Goal: Task Accomplishment & Management: Use online tool/utility

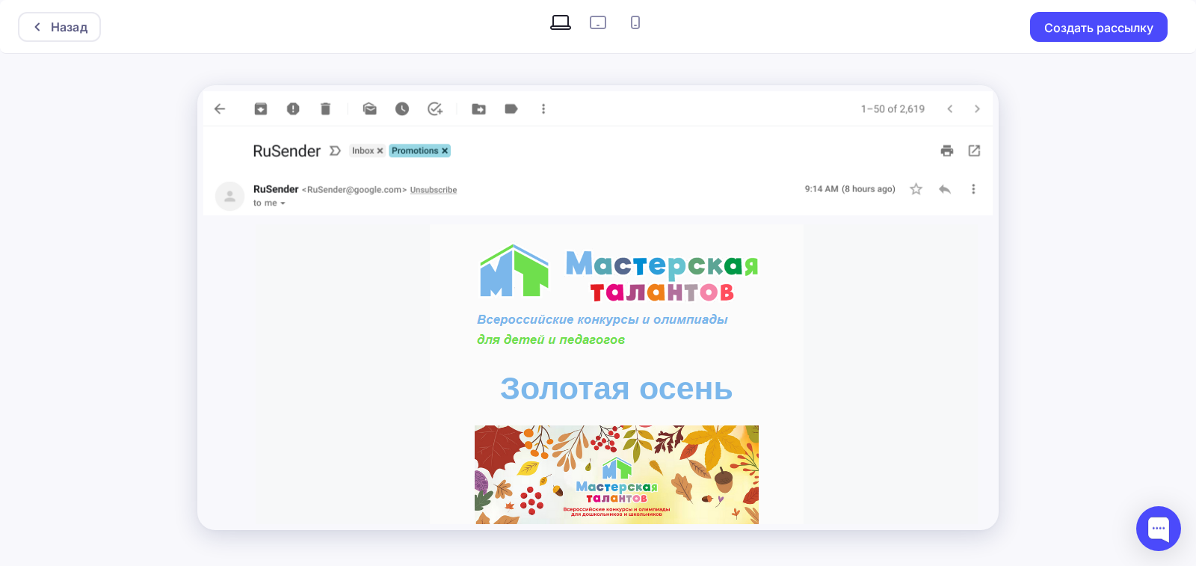
scroll to position [673, 0]
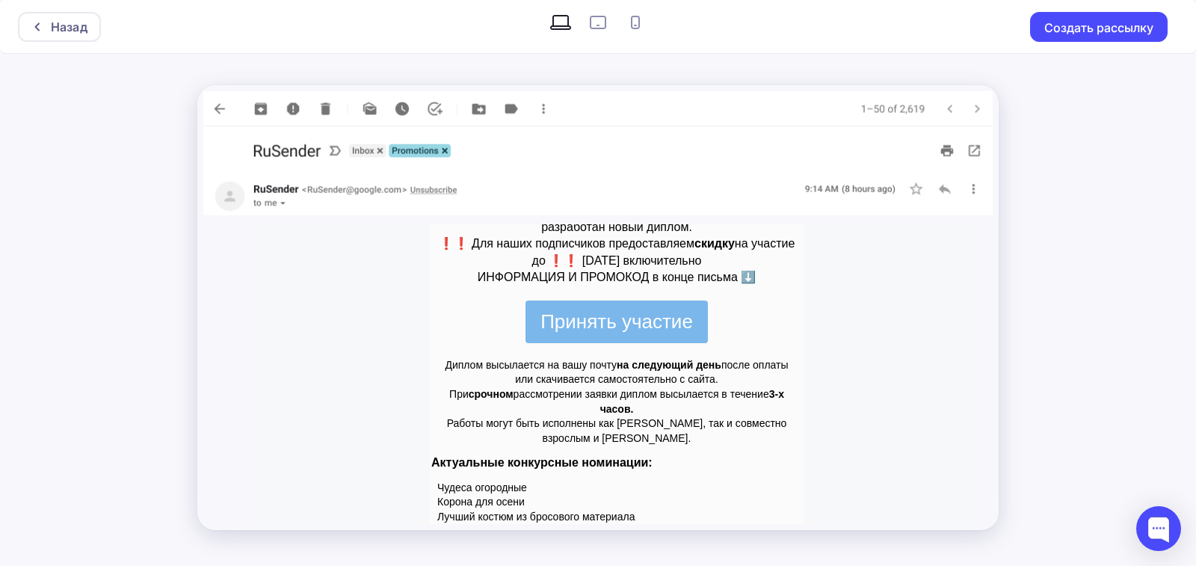
click at [747, 353] on td "Диплом высылается на вашу почту на следующий день после оплаты или скачивается …" at bounding box center [617, 402] width 374 height 103
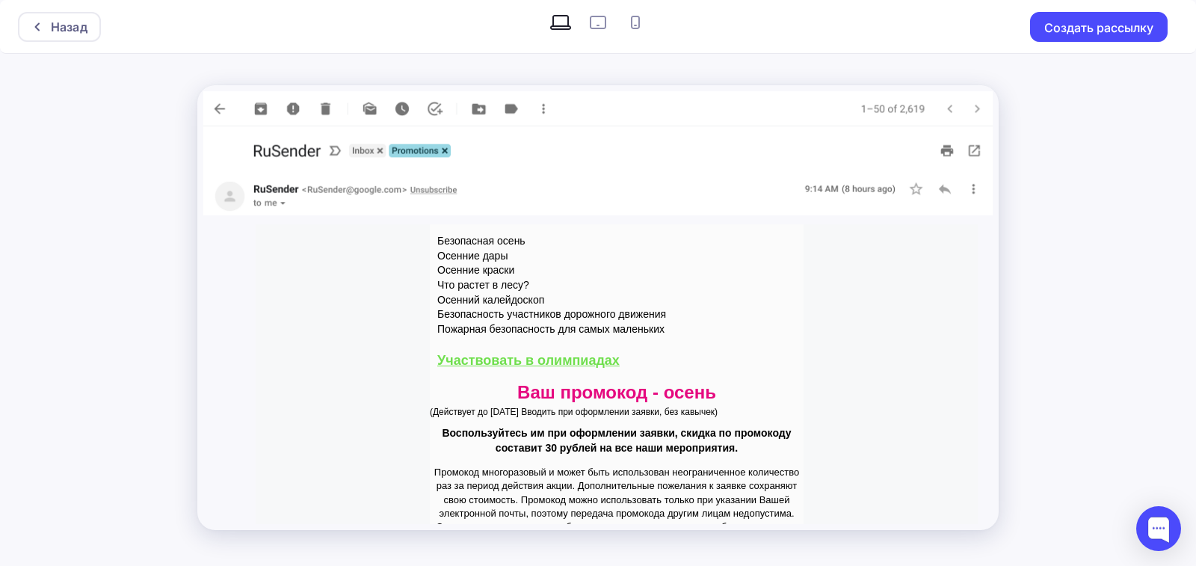
scroll to position [1196, 0]
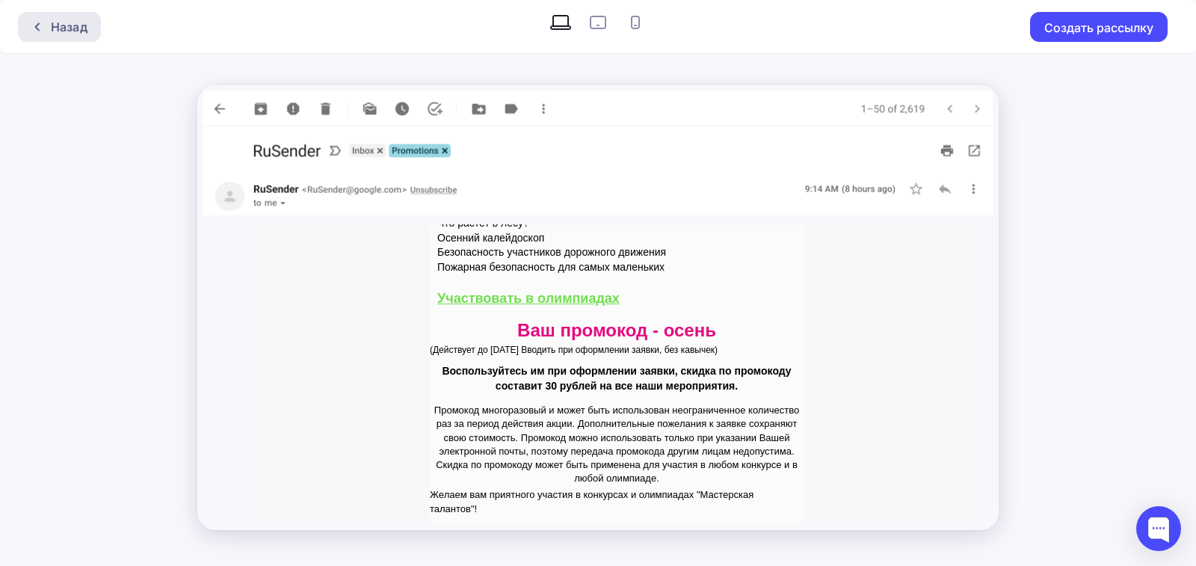
click at [77, 20] on div "Назад" at bounding box center [69, 27] width 37 height 18
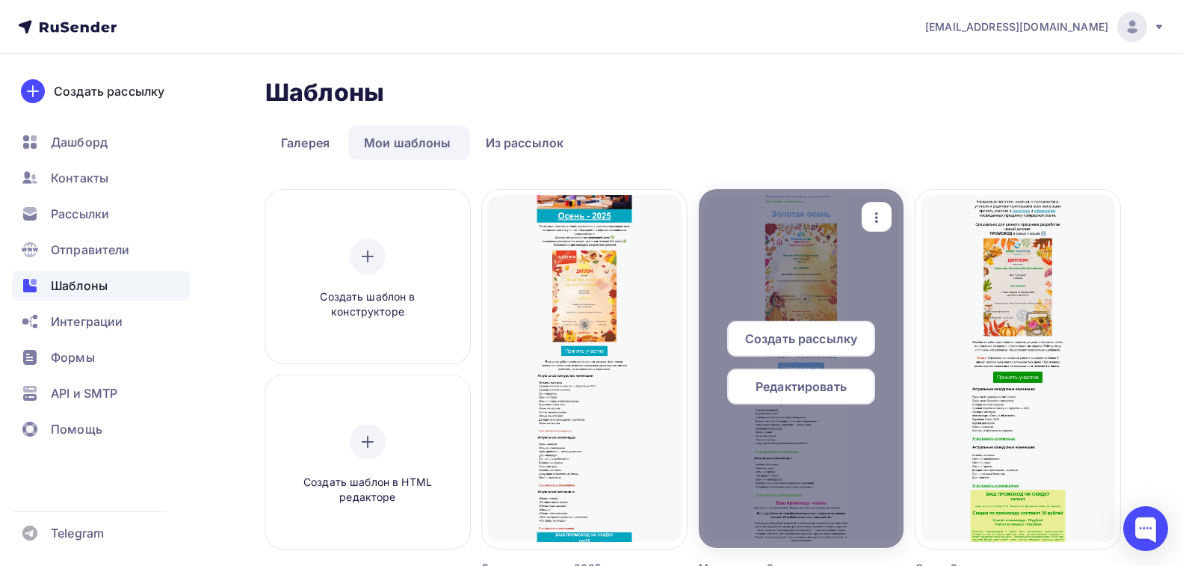
click at [879, 214] on icon "button" at bounding box center [877, 218] width 18 height 18
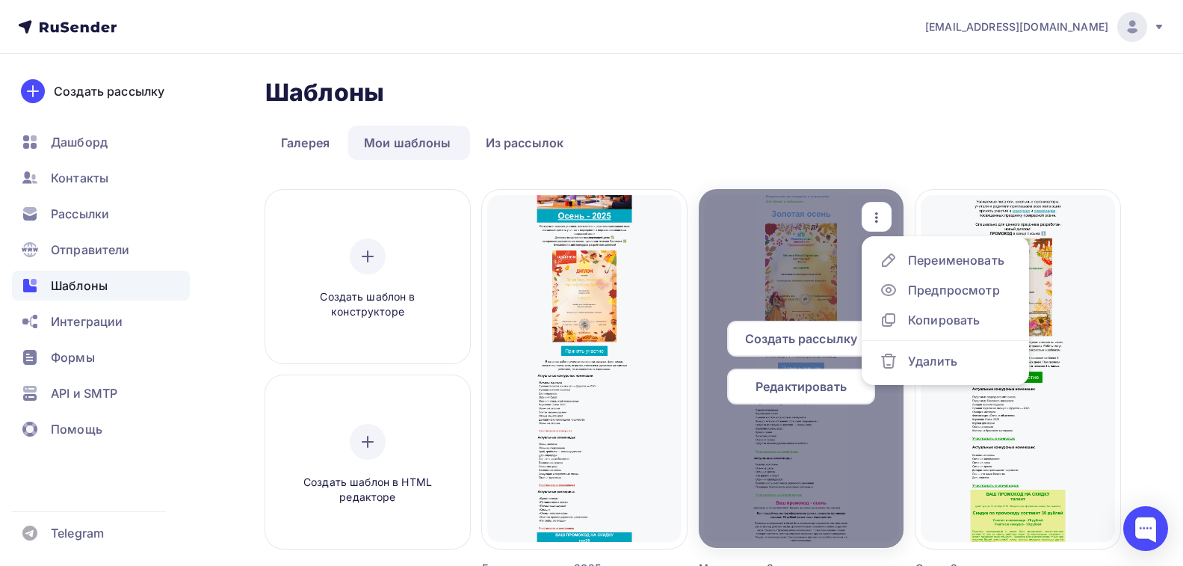
click at [781, 391] on span "Редактировать" at bounding box center [801, 386] width 91 height 18
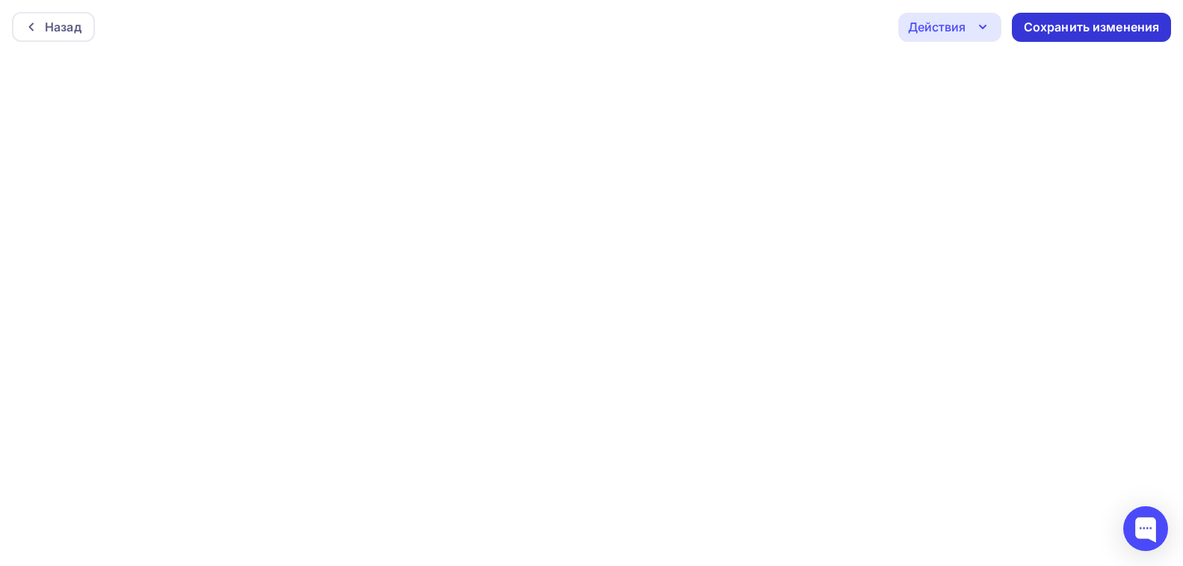
click at [1107, 28] on div "Сохранить изменения" at bounding box center [1092, 27] width 136 height 17
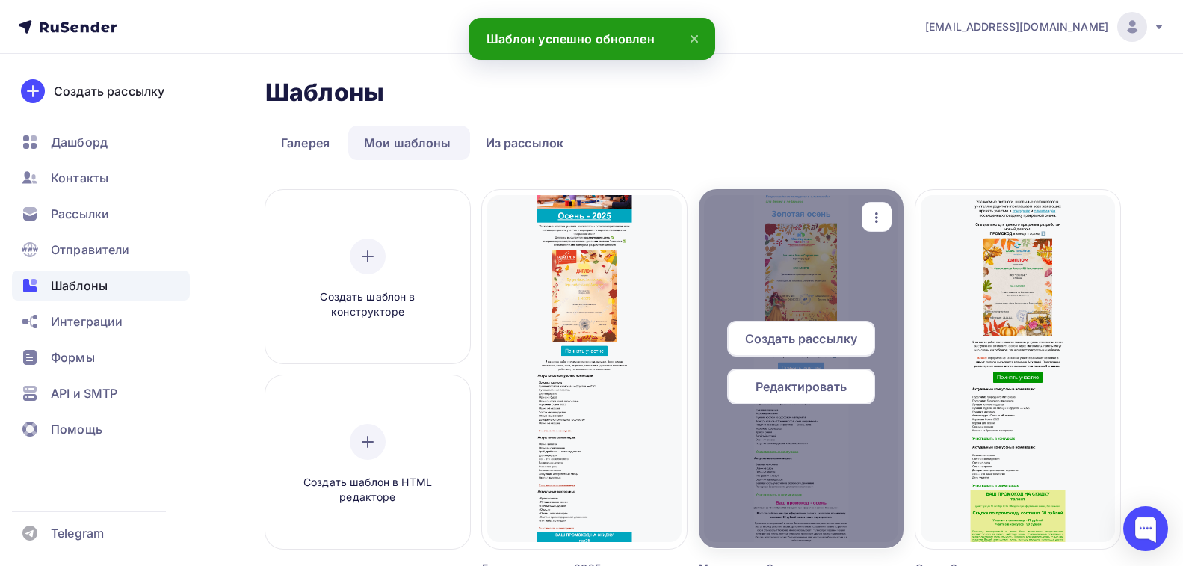
click at [881, 216] on icon "button" at bounding box center [877, 218] width 18 height 18
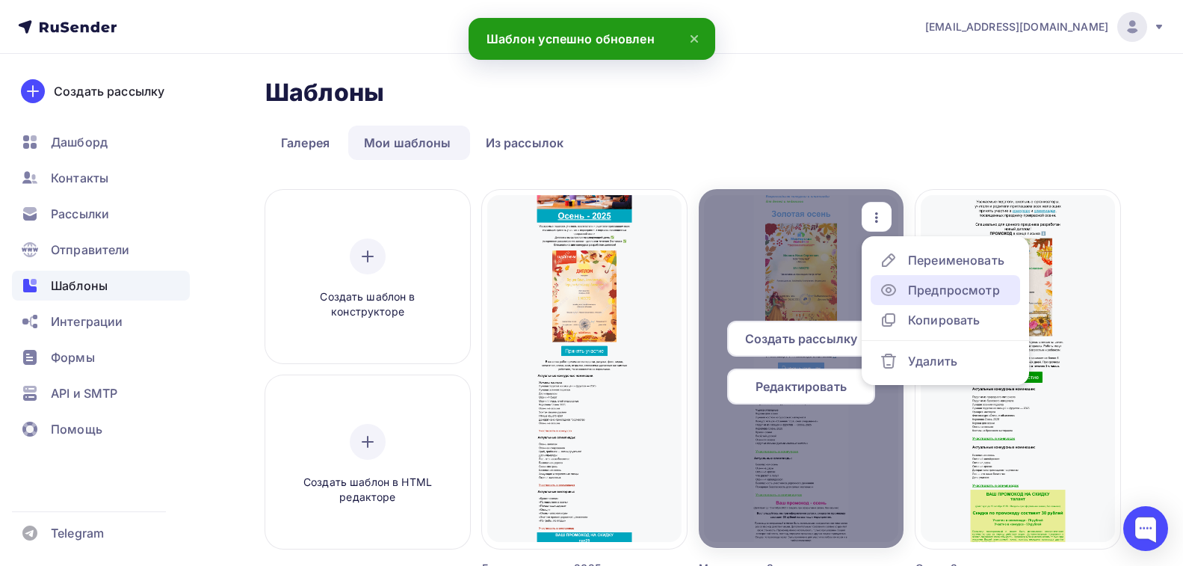
click at [883, 293] on icon at bounding box center [888, 290] width 13 height 10
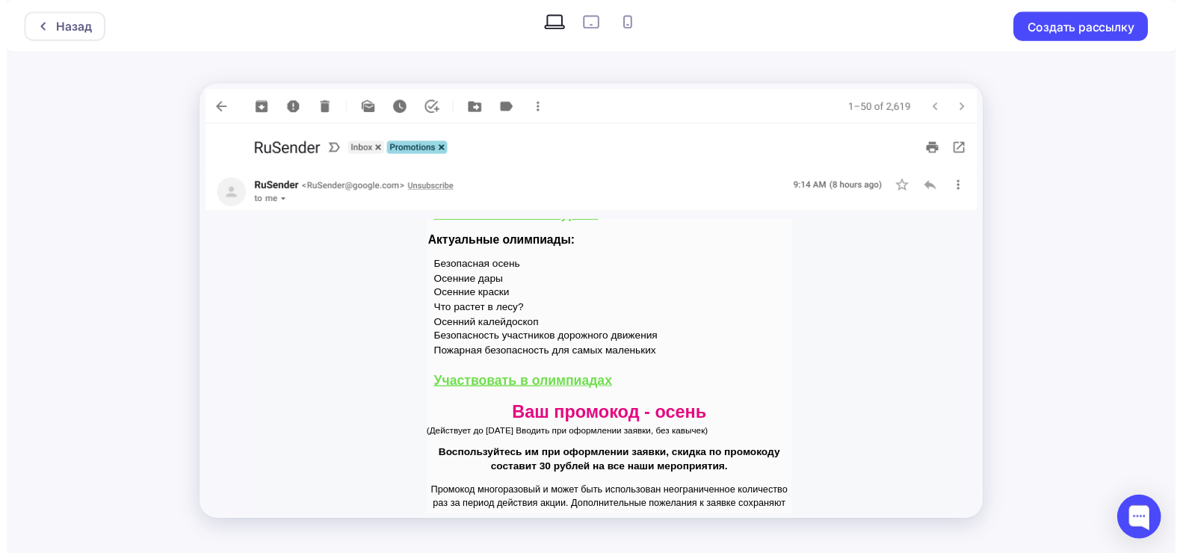
scroll to position [947, 0]
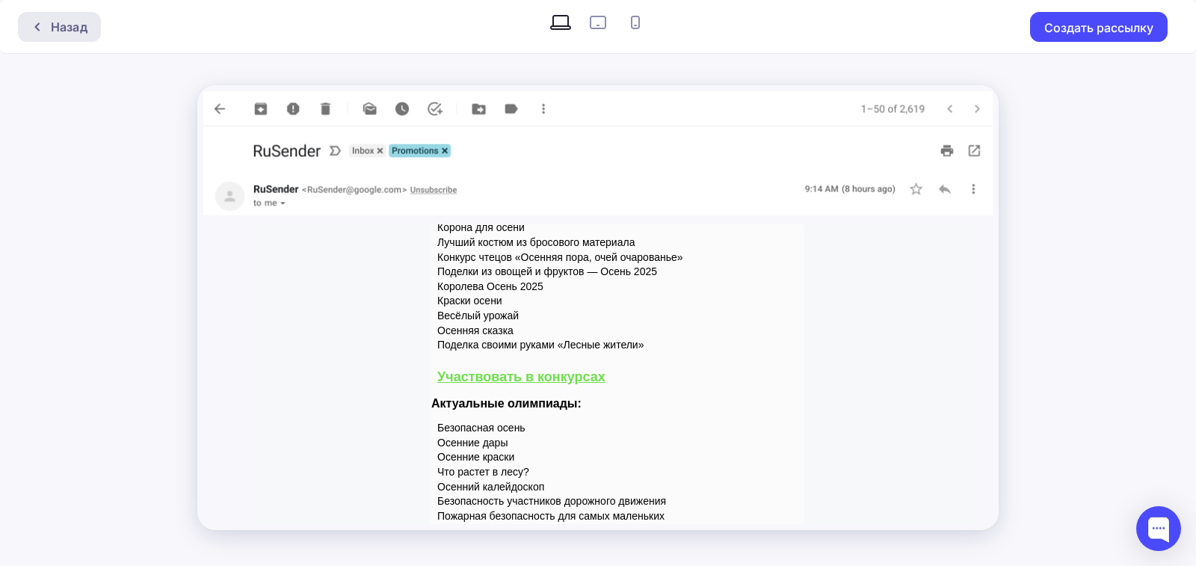
click at [80, 29] on div "Назад" at bounding box center [69, 27] width 37 height 18
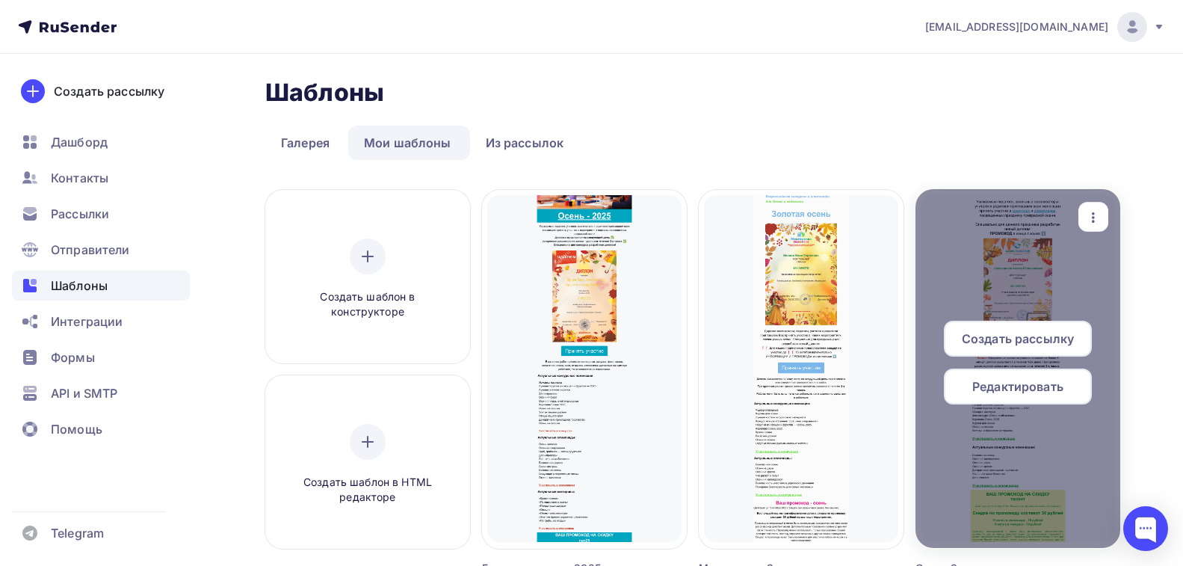
click at [1093, 216] on icon "button" at bounding box center [1093, 218] width 18 height 18
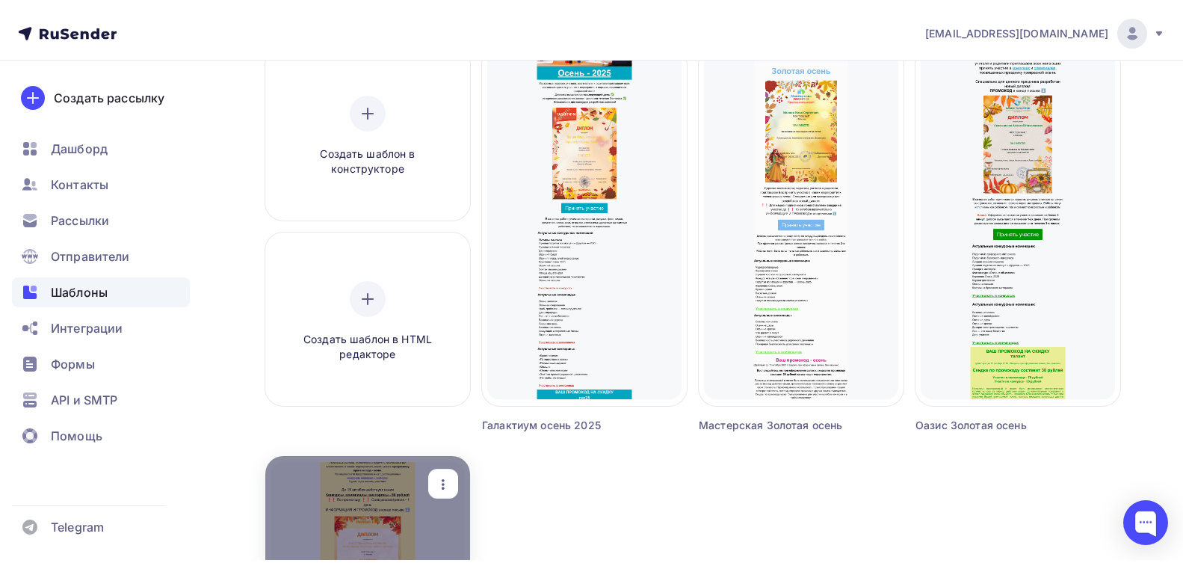
scroll to position [448, 0]
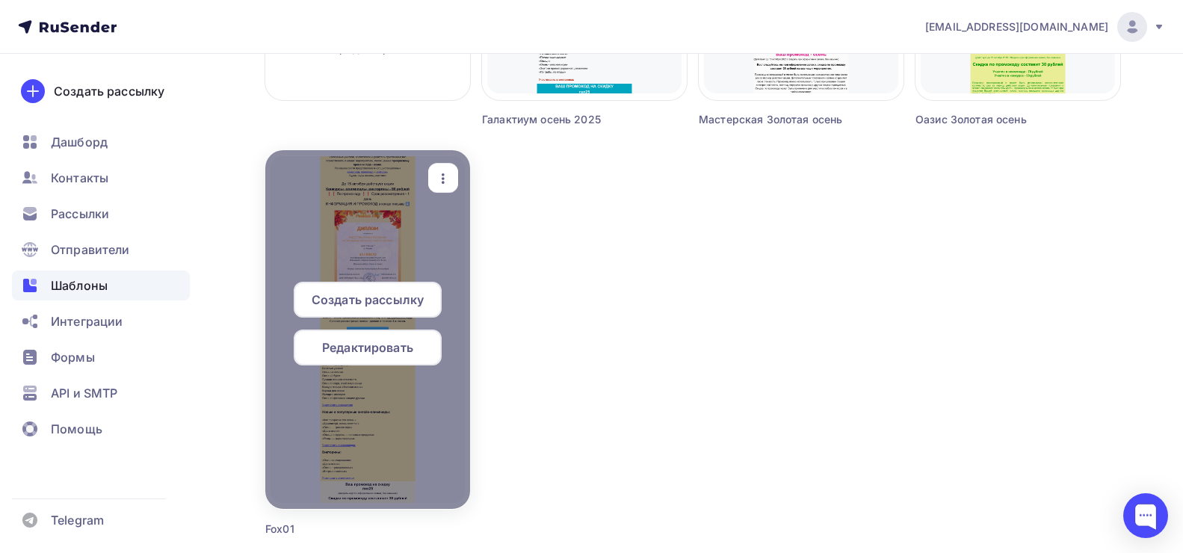
click at [441, 174] on icon "button" at bounding box center [443, 179] width 18 height 18
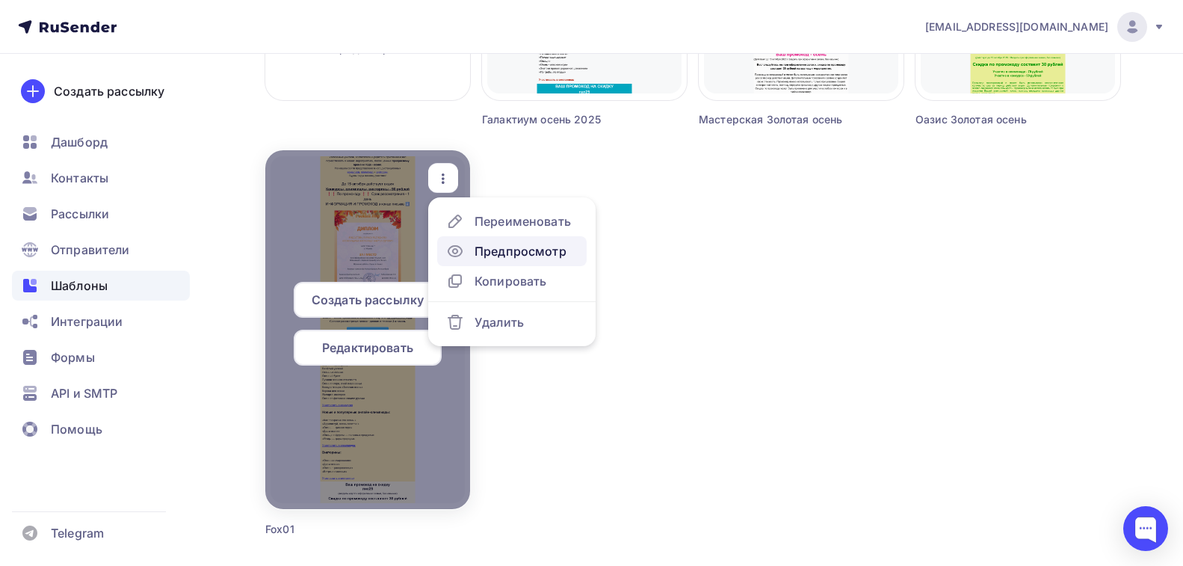
click at [478, 250] on div "Предпросмотр" at bounding box center [521, 251] width 92 height 18
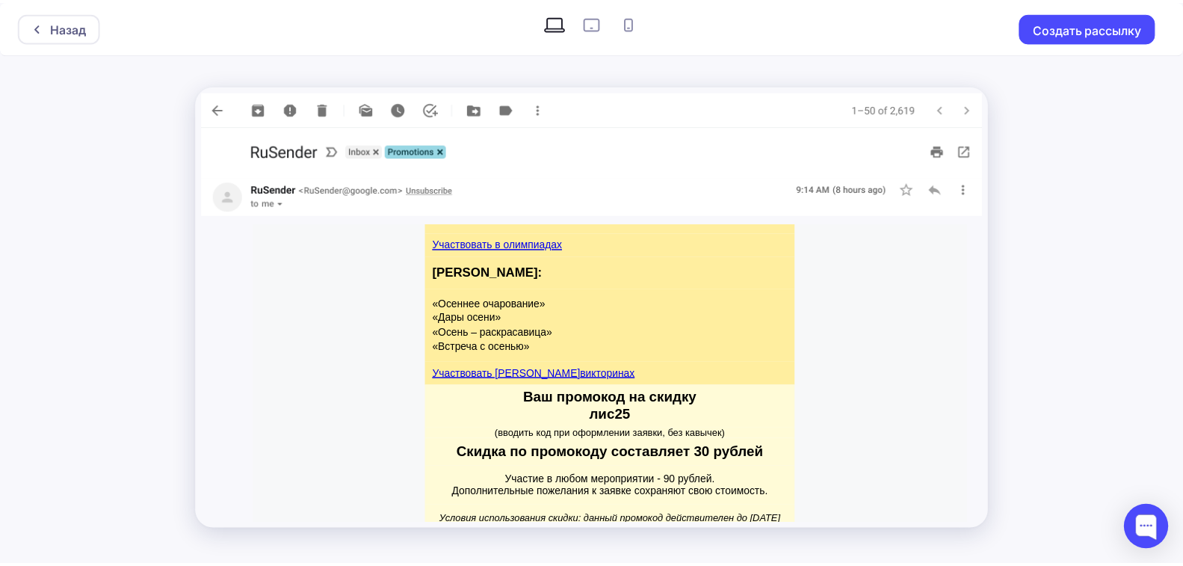
scroll to position [1759, 0]
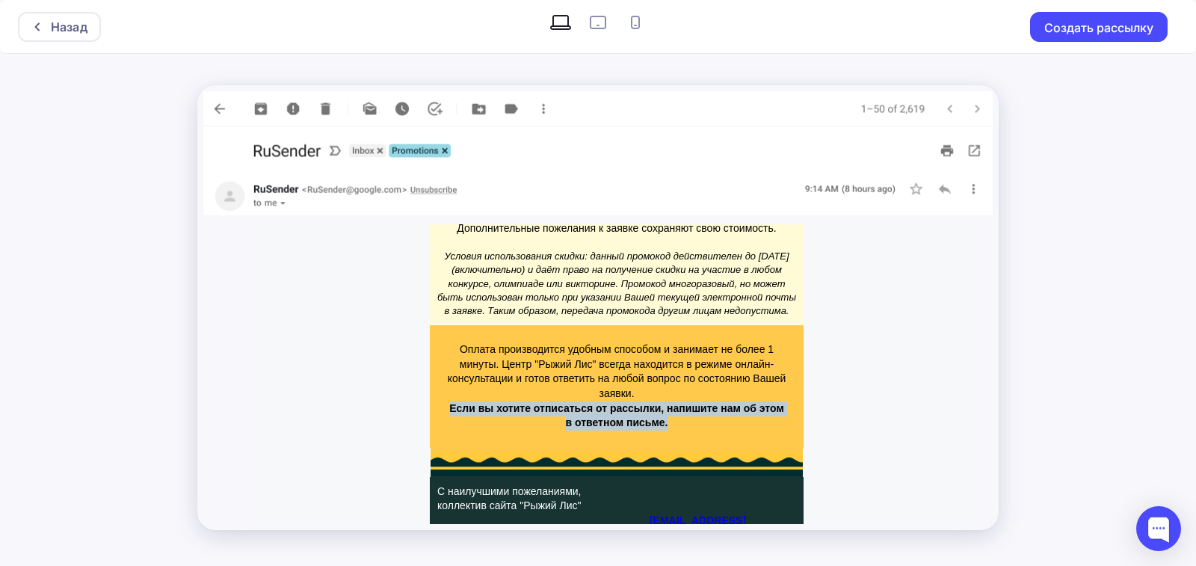
drag, startPoint x: 463, startPoint y: 380, endPoint x: 717, endPoint y: 397, distance: 254.7
click at [724, 404] on p "Если вы хотите отписаться от рассылки, напишите нам об этом в ответном письме." at bounding box center [616, 415] width 339 height 29
copy strong "Если вы хотите отписаться от рассылки, напишите нам об этом в ответном письме."
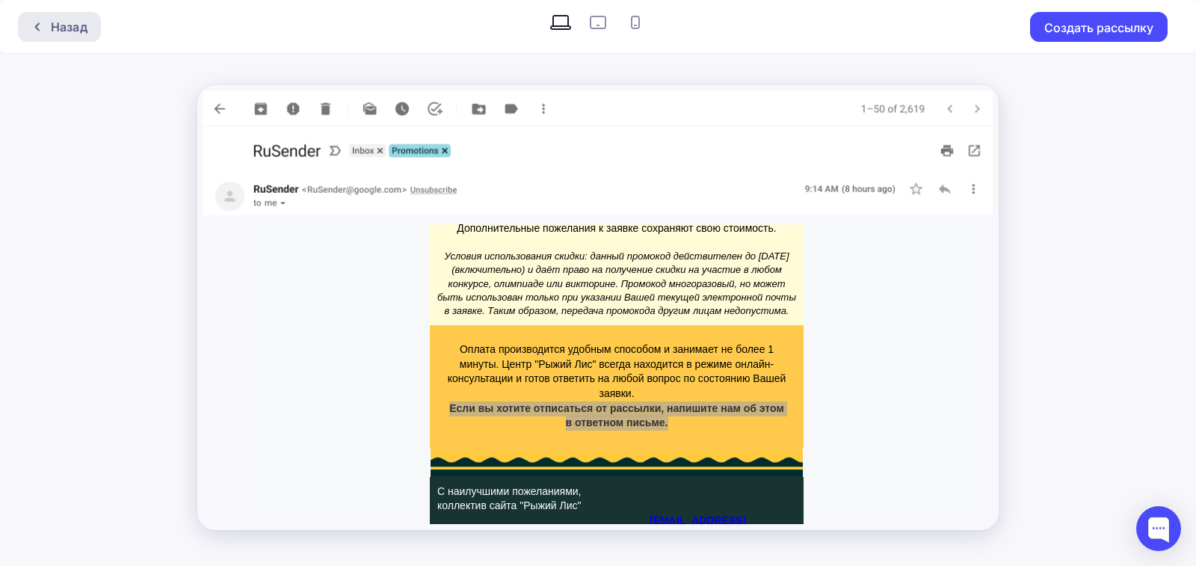
click at [70, 15] on div "Назад" at bounding box center [59, 27] width 83 height 30
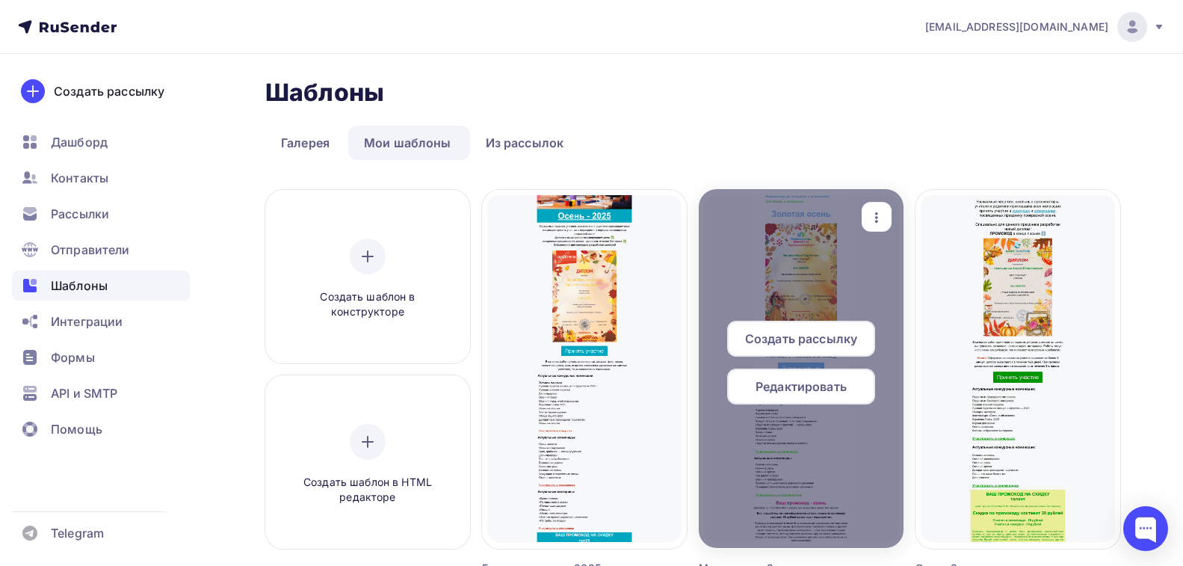
click at [874, 214] on icon "button" at bounding box center [877, 218] width 18 height 18
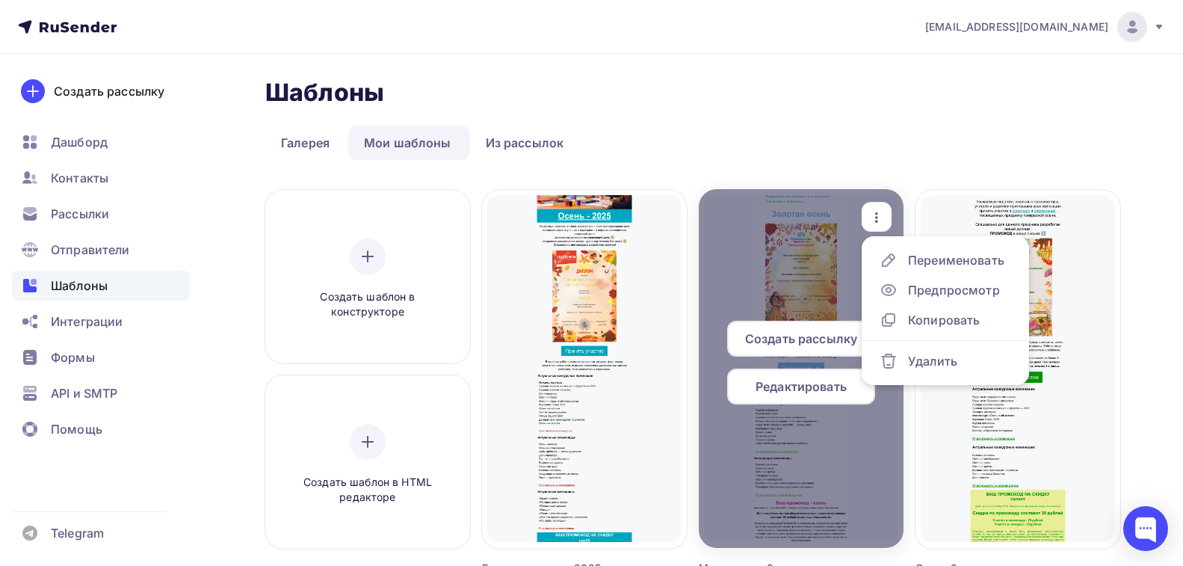
click at [773, 391] on span "Редактировать" at bounding box center [801, 386] width 91 height 18
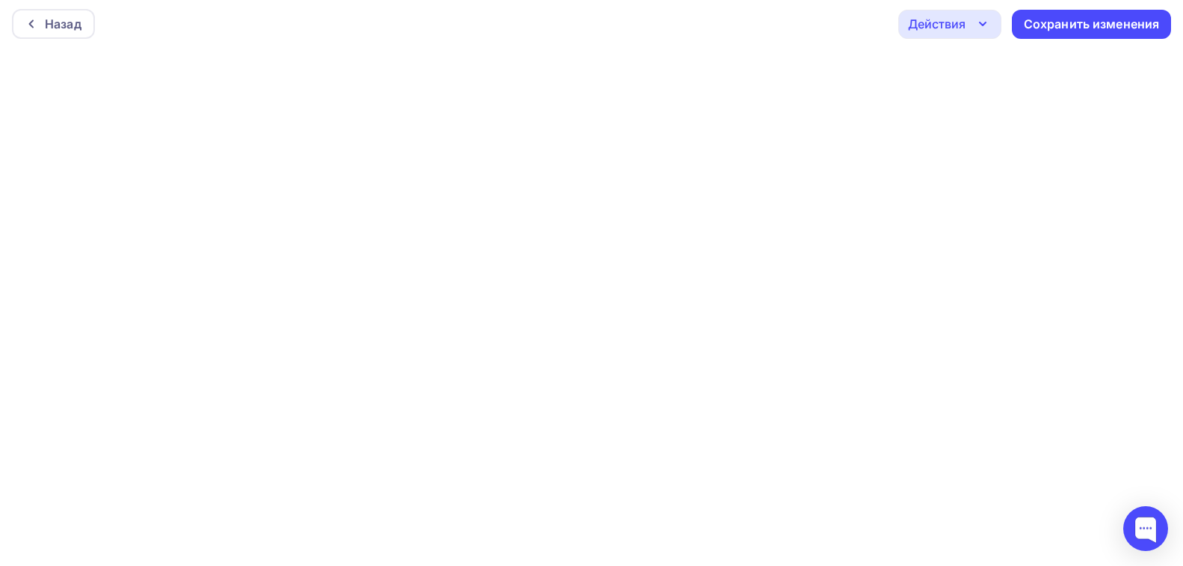
scroll to position [4, 0]
click at [1064, 28] on div "Сохранить изменения" at bounding box center [1092, 23] width 136 height 17
